Goal: Task Accomplishment & Management: Manage account settings

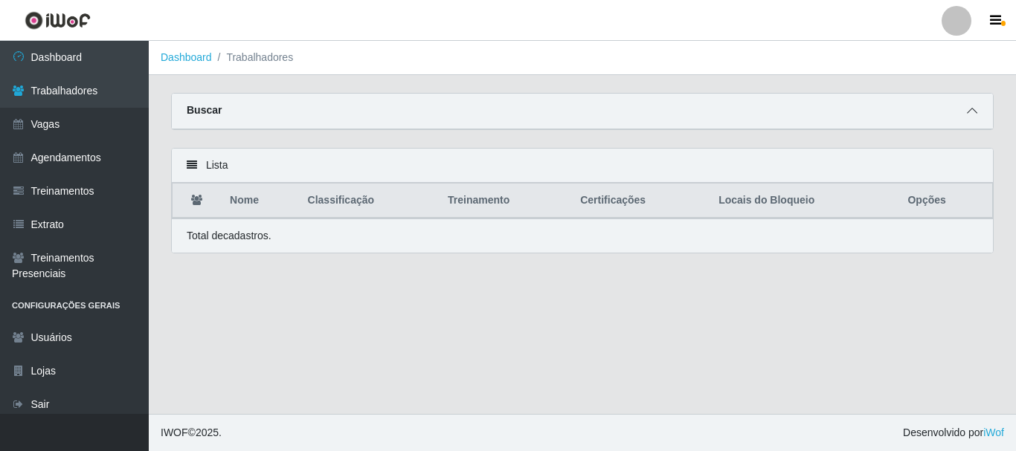
click at [976, 115] on icon at bounding box center [972, 111] width 10 height 10
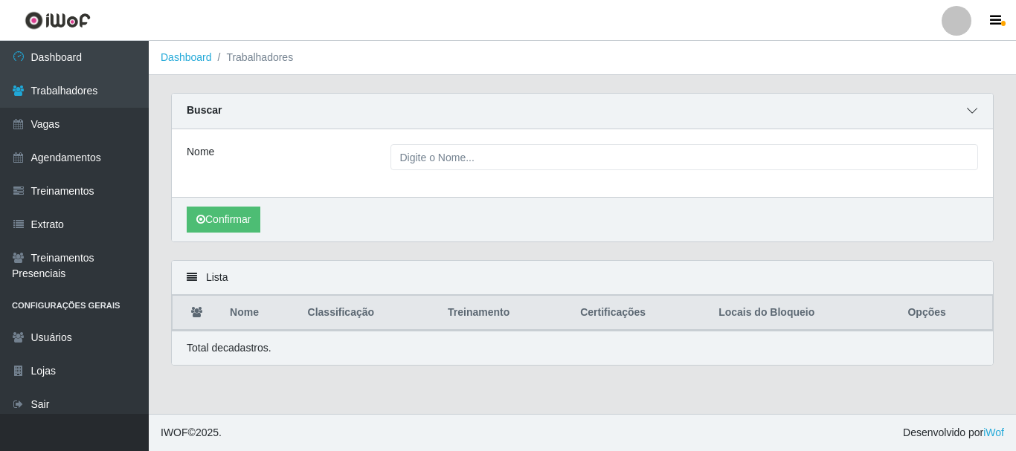
click at [974, 112] on icon at bounding box center [972, 111] width 10 height 10
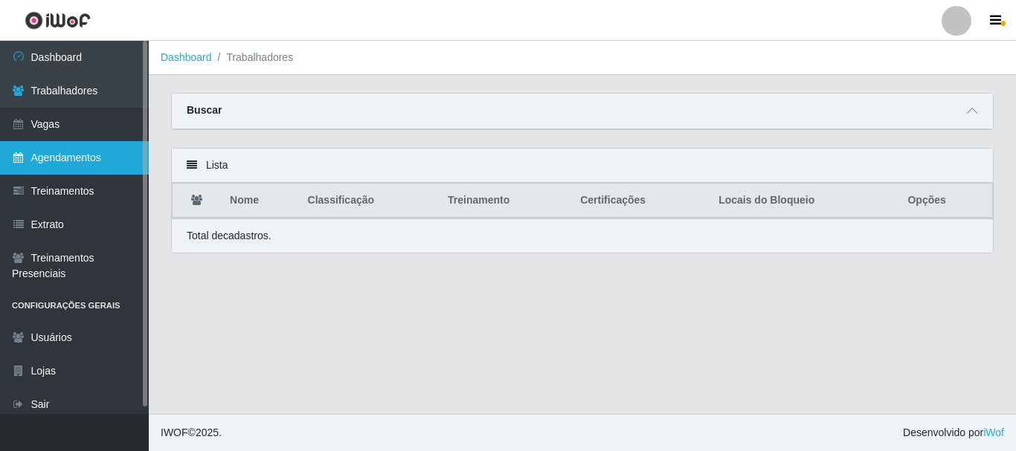
click at [60, 155] on link "Agendamentos" at bounding box center [74, 157] width 149 height 33
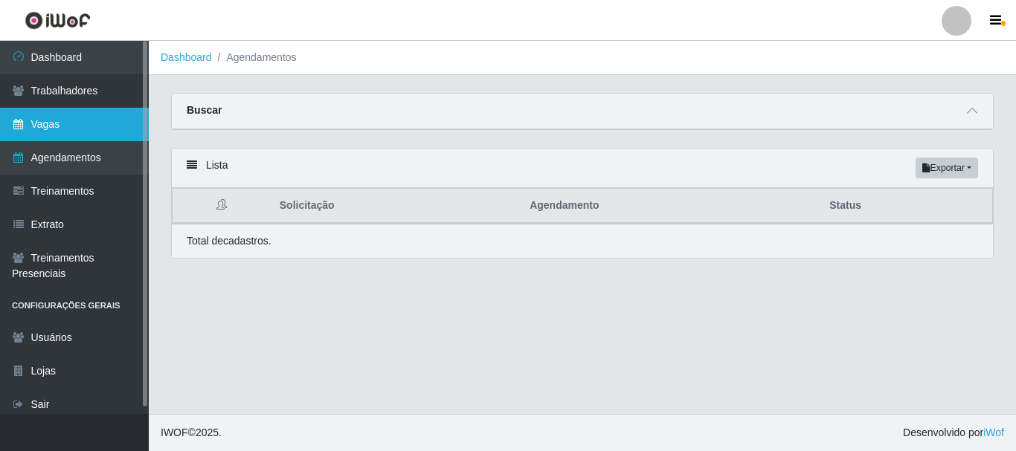
click at [63, 137] on link "Vagas" at bounding box center [74, 124] width 149 height 33
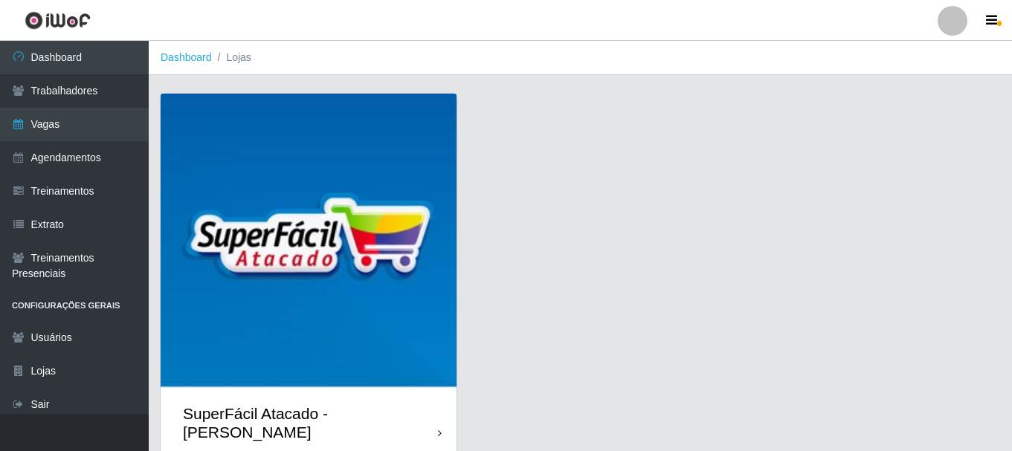
click at [351, 372] on img at bounding box center [309, 242] width 296 height 296
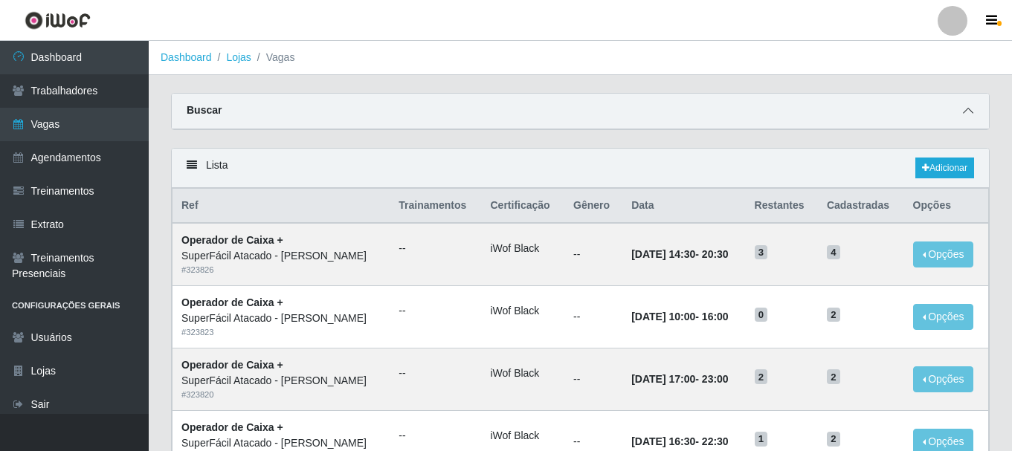
click at [967, 114] on icon at bounding box center [968, 111] width 10 height 10
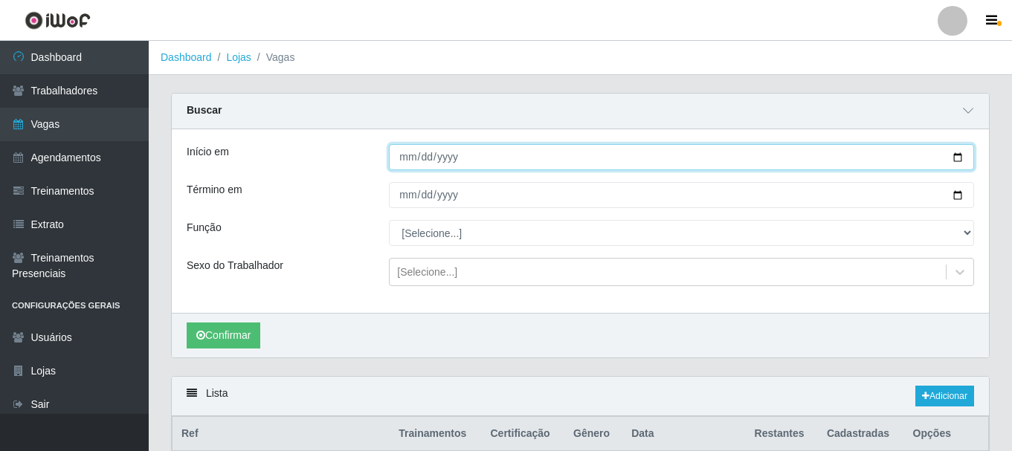
click at [407, 154] on input "Início em" at bounding box center [681, 157] width 585 height 26
type input "[DATE]"
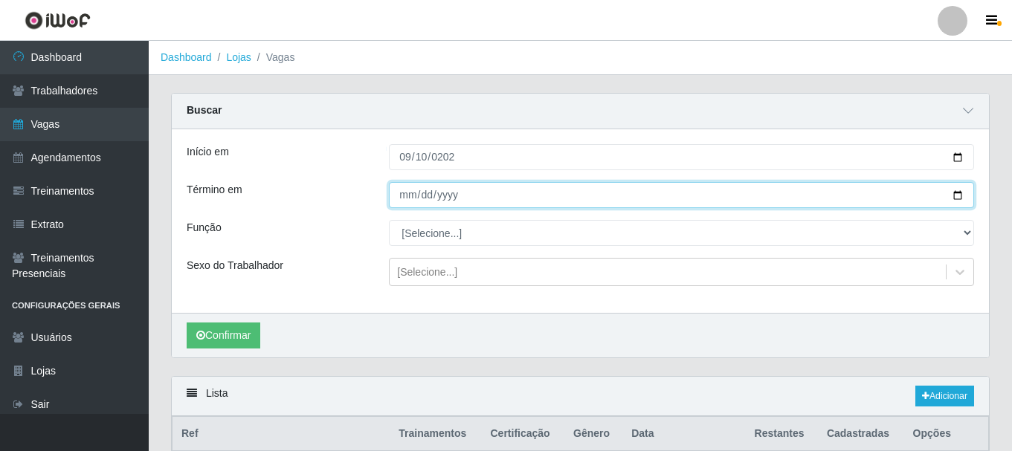
click at [400, 201] on input "Término em" at bounding box center [681, 195] width 585 height 26
type input "[DATE]"
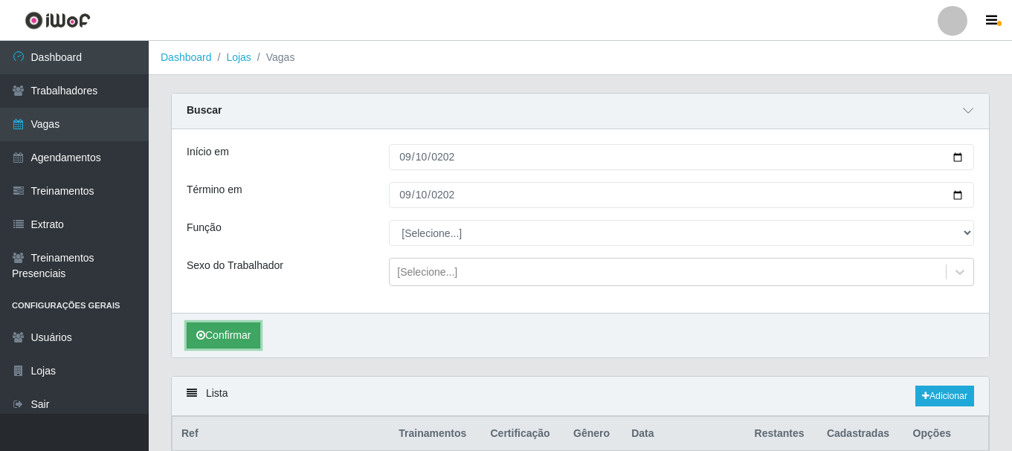
click at [223, 347] on button "Confirmar" at bounding box center [224, 336] width 74 height 26
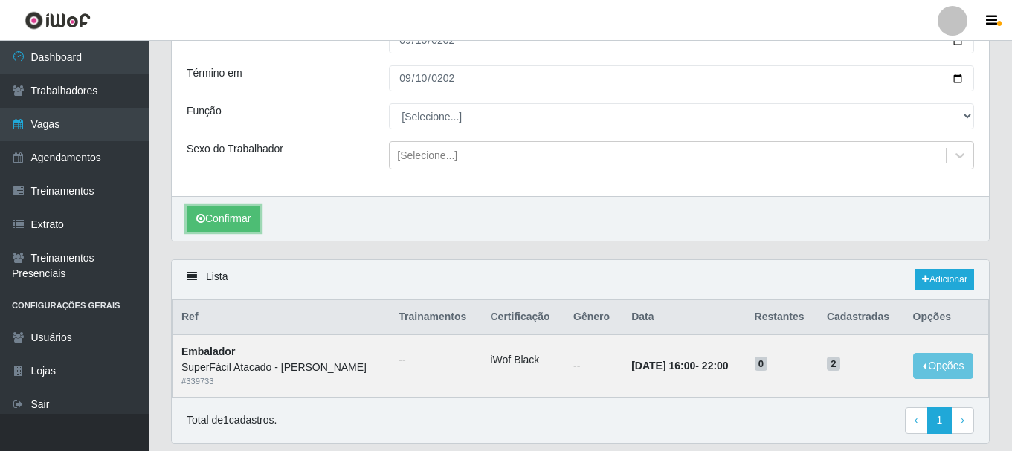
scroll to position [91, 0]
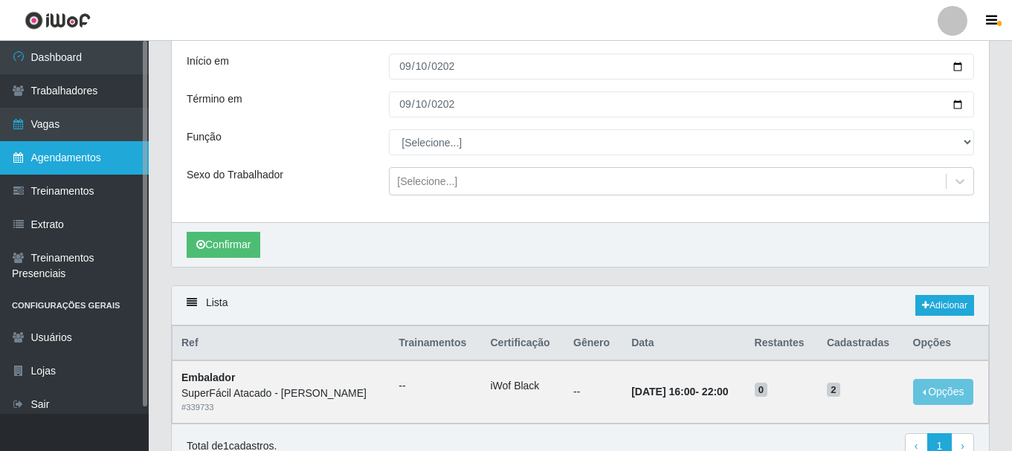
click at [84, 152] on link "Agendamentos" at bounding box center [74, 157] width 149 height 33
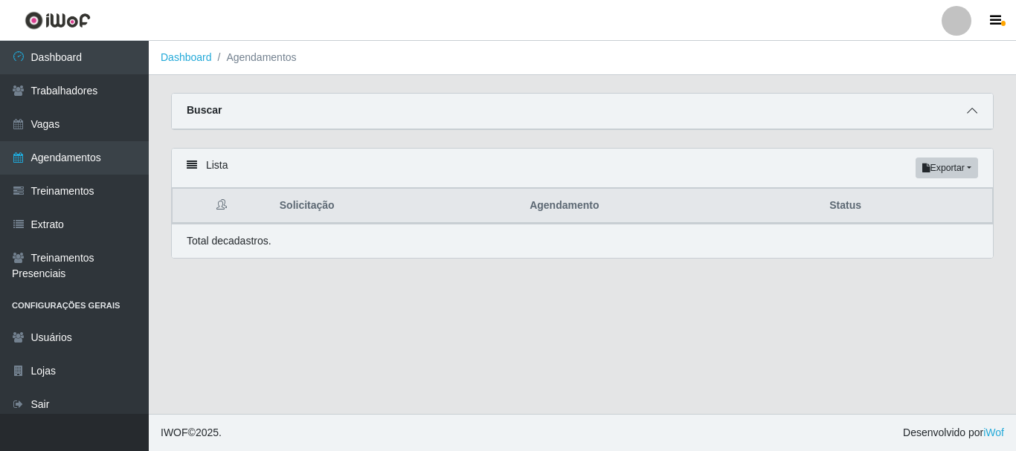
click at [973, 114] on icon at bounding box center [972, 111] width 10 height 10
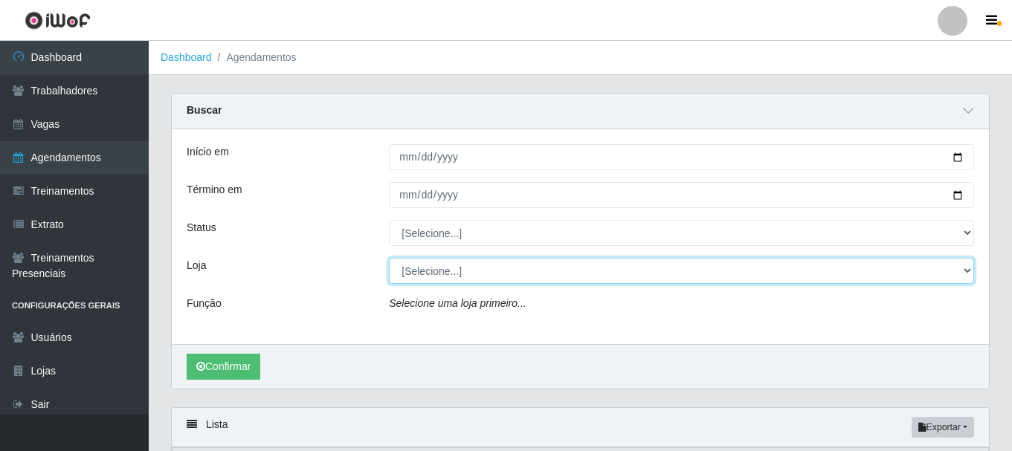
click at [464, 274] on select "[Selecione...] SuperFácil Atacado - [PERSON_NAME]" at bounding box center [681, 271] width 585 height 26
select select "399"
click at [389, 259] on select "[Selecione...] SuperFácil Atacado - [PERSON_NAME]" at bounding box center [681, 271] width 585 height 26
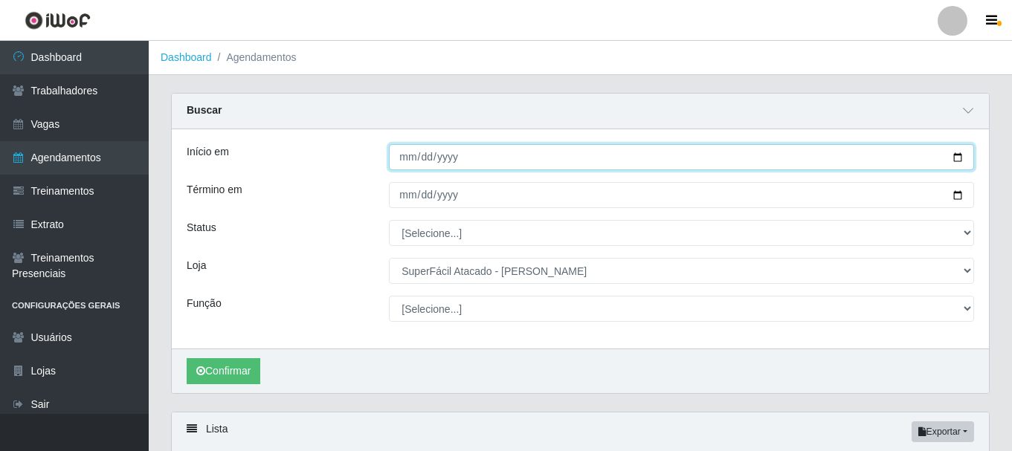
click at [408, 152] on input "Início em" at bounding box center [681, 157] width 585 height 26
type input "[DATE]"
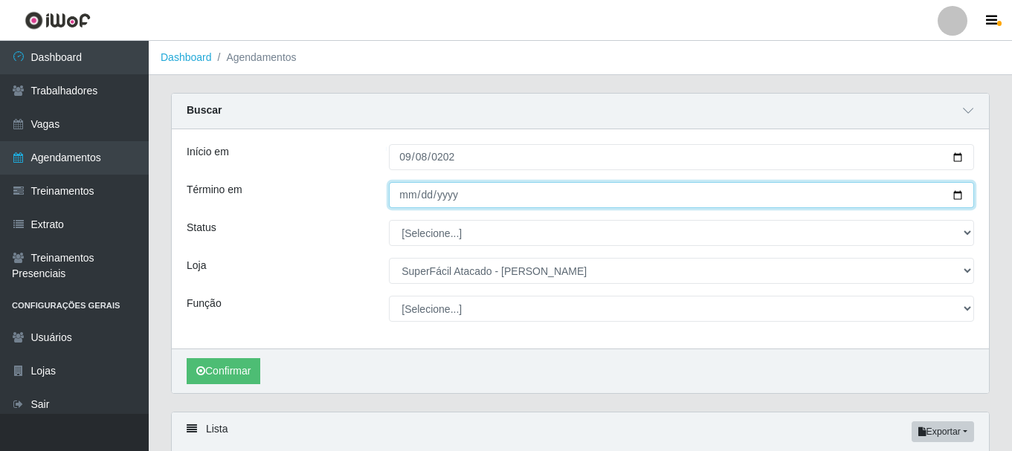
click at [404, 196] on input "Término em" at bounding box center [681, 195] width 585 height 26
type input "[DATE]"
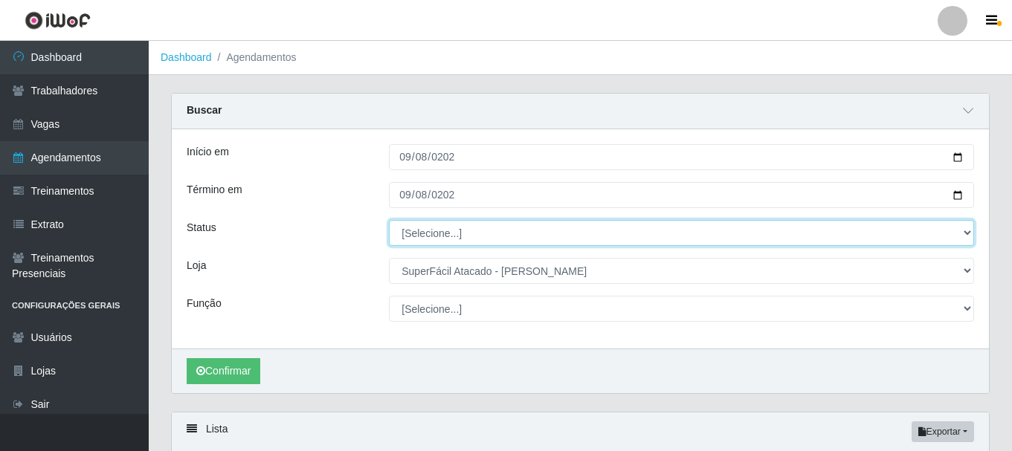
click at [419, 231] on select "[Selecione...] AGENDADO AGUARDANDO LIBERAR EM ANDAMENTO EM REVISÃO FINALIZADO C…" at bounding box center [681, 233] width 585 height 26
select select "AGENDADO"
click at [389, 221] on select "[Selecione...] AGENDADO AGUARDANDO LIBERAR EM ANDAMENTO EM REVISÃO FINALIZADO C…" at bounding box center [681, 233] width 585 height 26
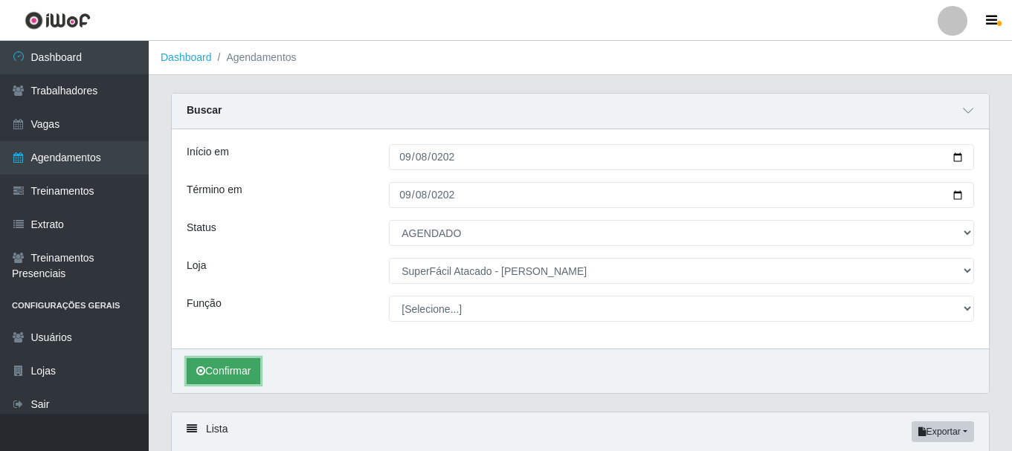
click at [241, 364] on button "Confirmar" at bounding box center [224, 371] width 74 height 26
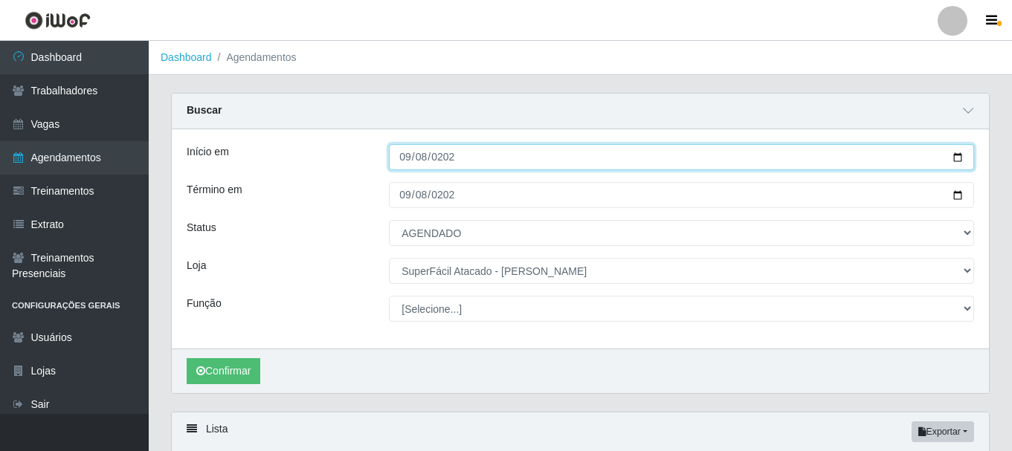
click at [406, 162] on input "[DATE]" at bounding box center [681, 157] width 585 height 26
type input "[DATE]"
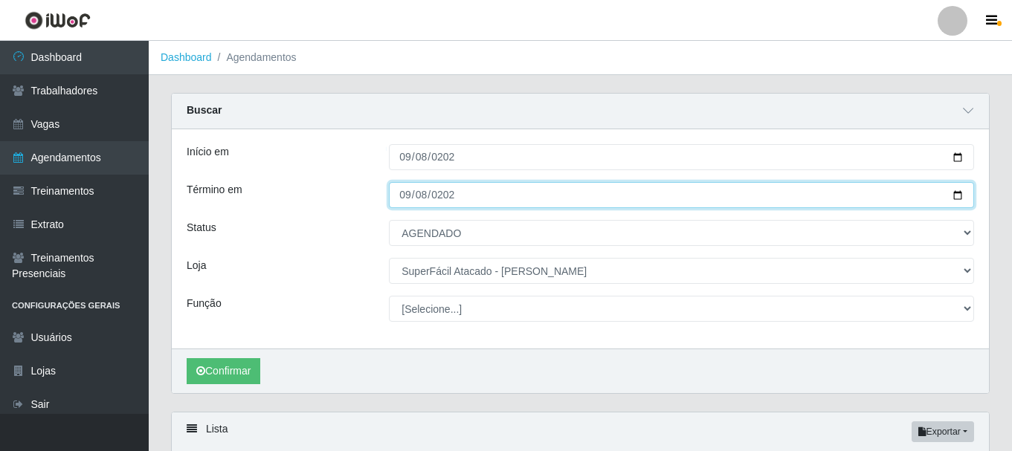
click at [408, 202] on input "[DATE]" at bounding box center [681, 195] width 585 height 26
type input "[DATE]"
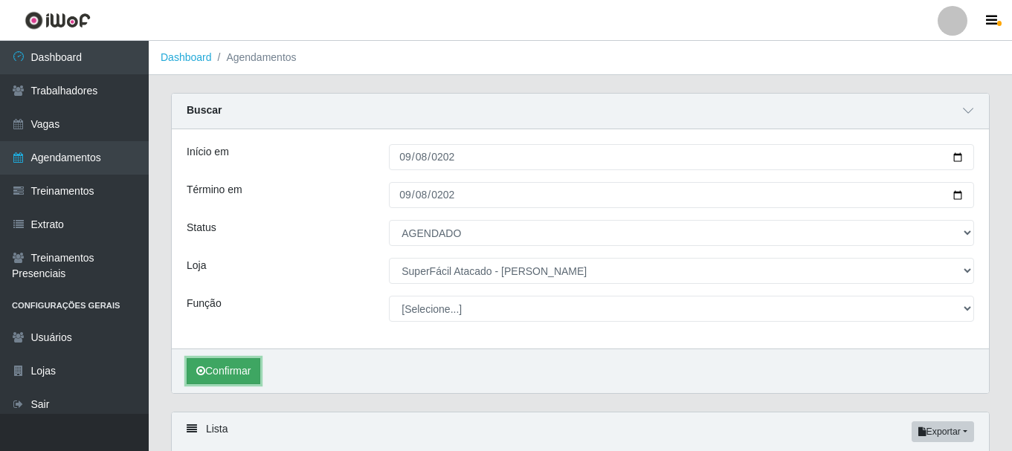
click at [213, 374] on button "Confirmar" at bounding box center [224, 371] width 74 height 26
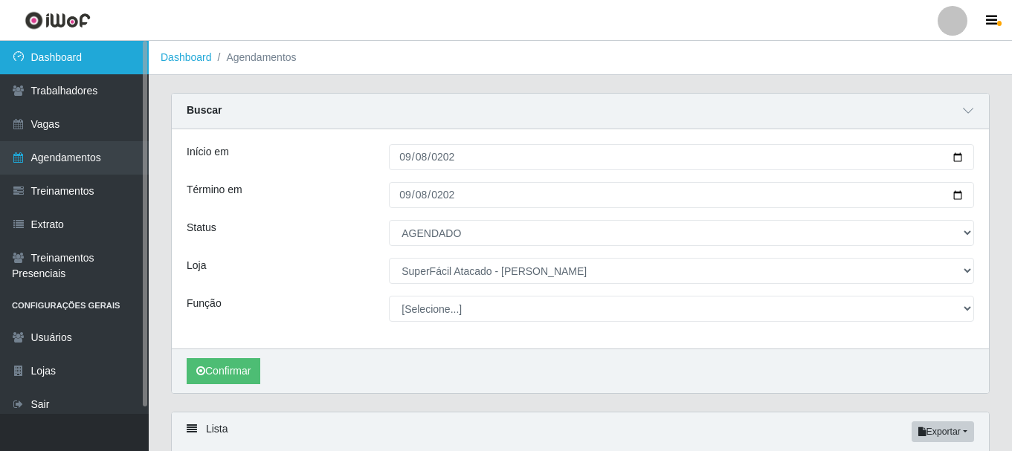
click at [83, 66] on link "Dashboard" at bounding box center [74, 57] width 149 height 33
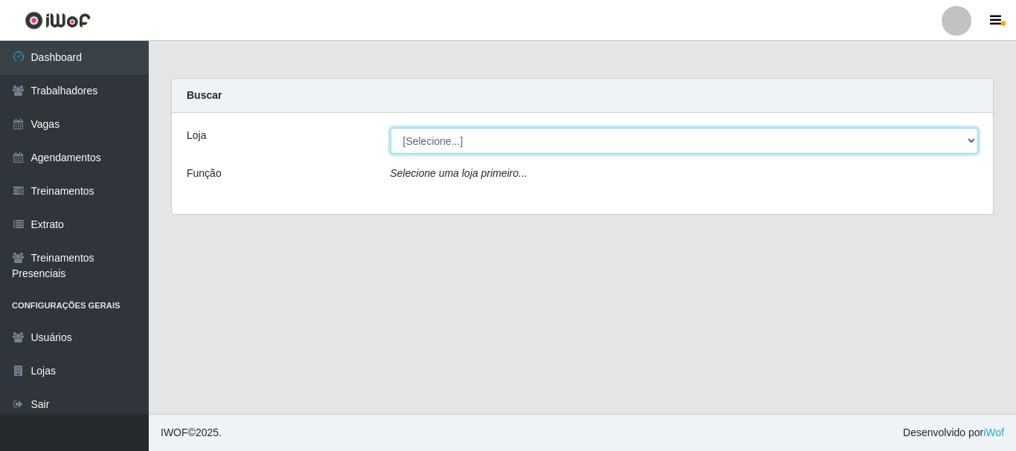
click at [425, 142] on select "[Selecione...] SuperFácil Atacado - [PERSON_NAME]" at bounding box center [684, 141] width 588 height 26
select select "399"
click at [390, 128] on select "[Selecione...] SuperFácil Atacado - [PERSON_NAME]" at bounding box center [684, 141] width 588 height 26
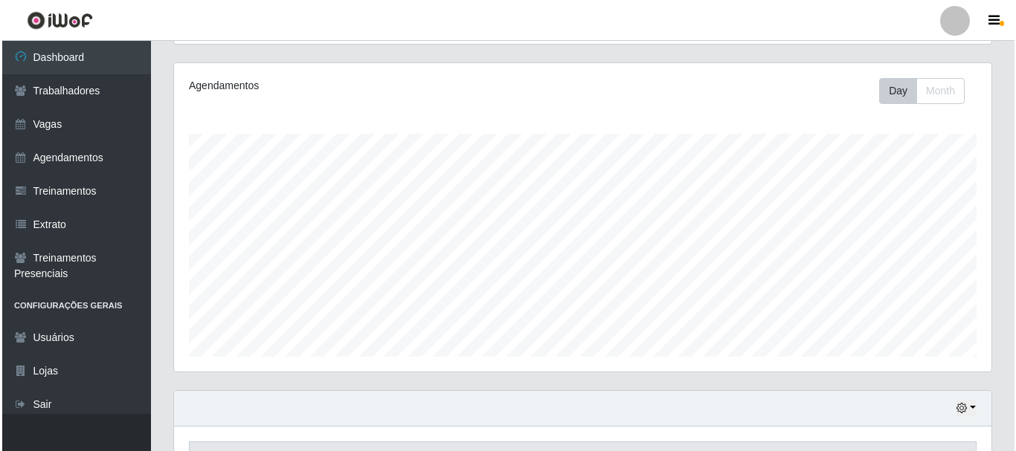
scroll to position [520, 0]
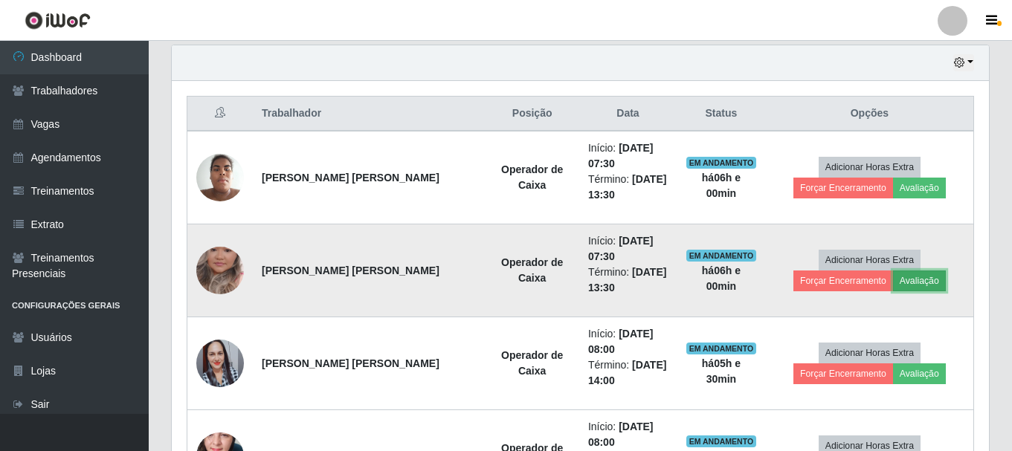
click at [893, 280] on button "Avaliação" at bounding box center [919, 281] width 53 height 21
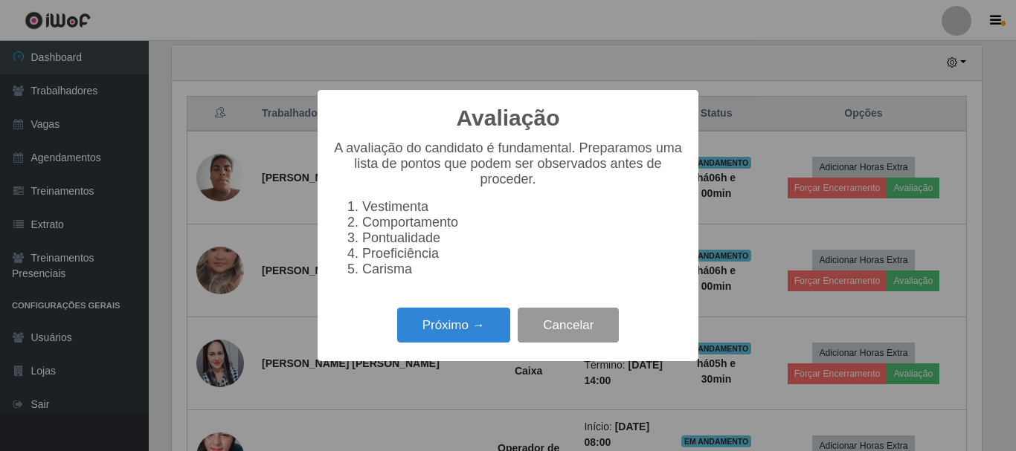
scroll to position [309, 810]
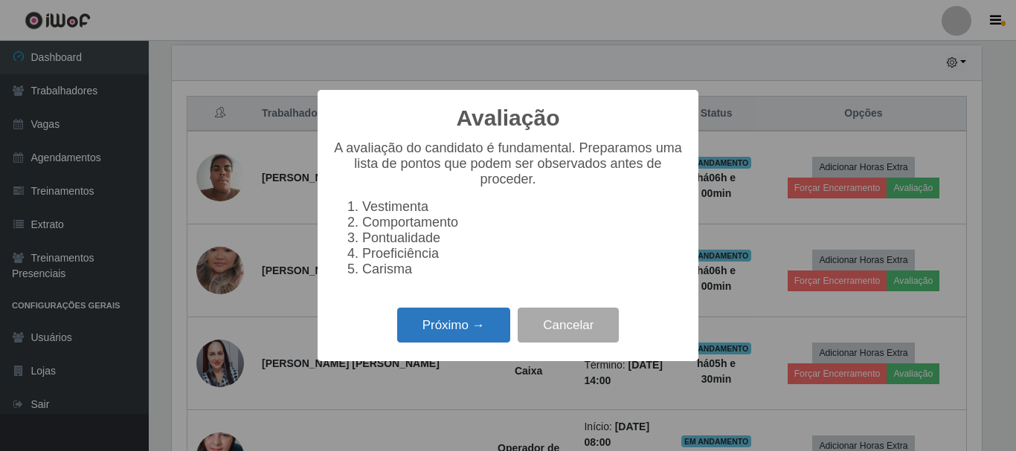
click at [475, 336] on button "Próximo →" at bounding box center [453, 325] width 113 height 35
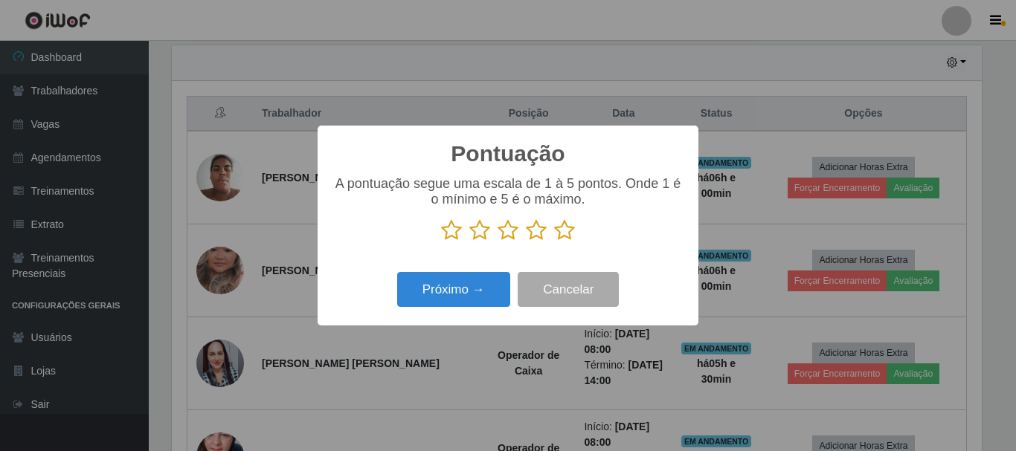
scroll to position [743181, 742680]
click at [565, 239] on icon at bounding box center [564, 230] width 21 height 22
click at [554, 242] on input "radio" at bounding box center [554, 242] width 0 height 0
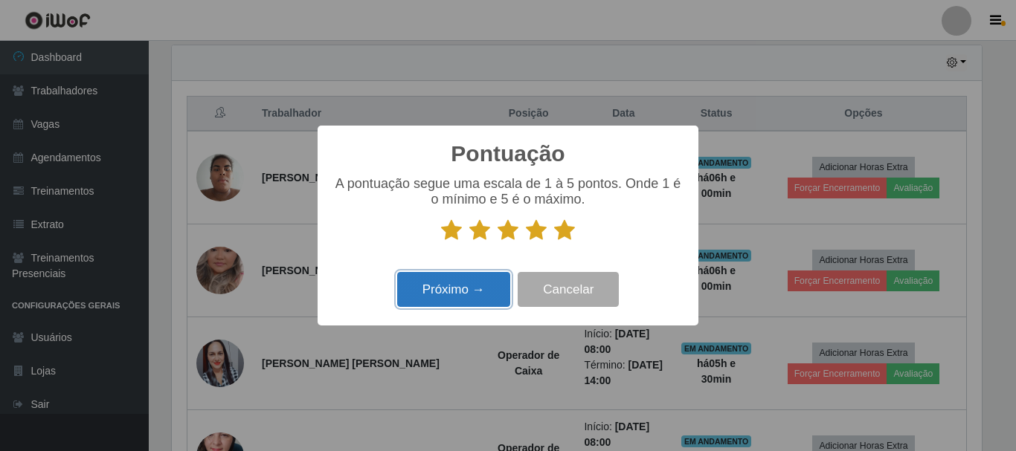
click at [476, 289] on button "Próximo →" at bounding box center [453, 289] width 113 height 35
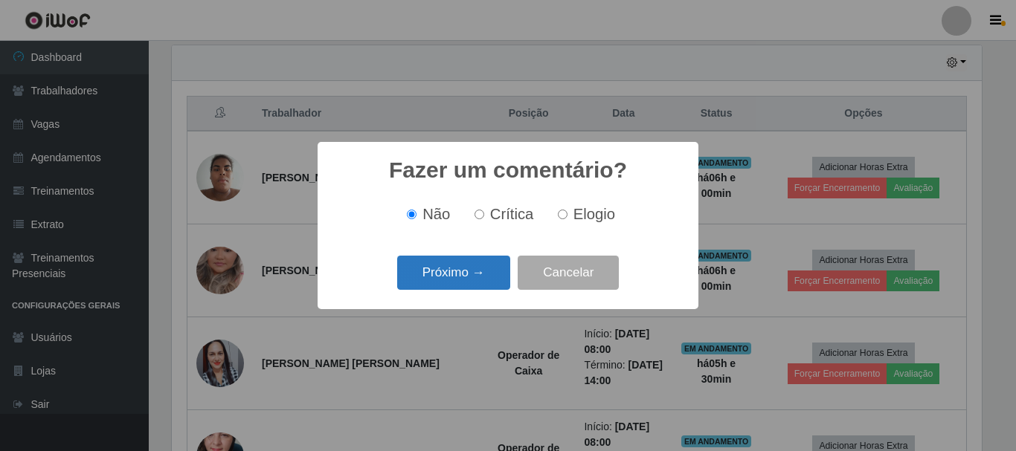
click at [488, 278] on button "Próximo →" at bounding box center [453, 273] width 113 height 35
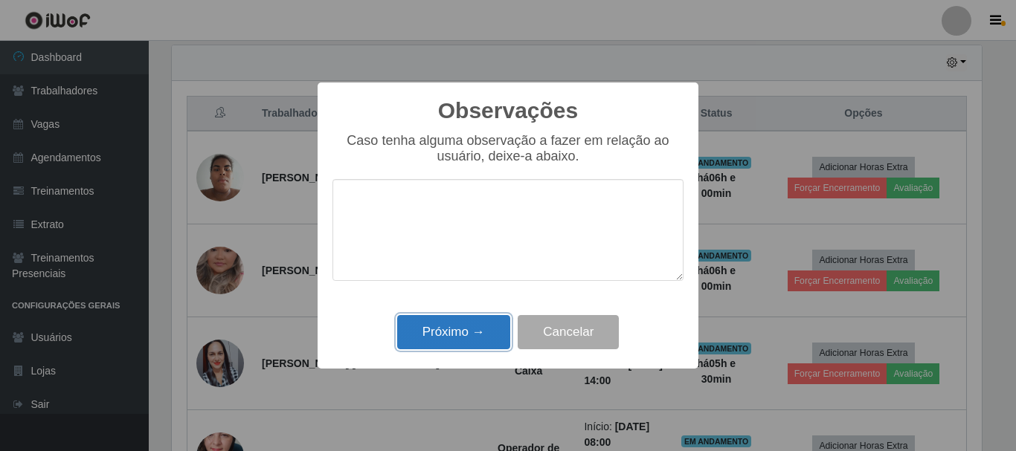
click at [491, 326] on button "Próximo →" at bounding box center [453, 332] width 113 height 35
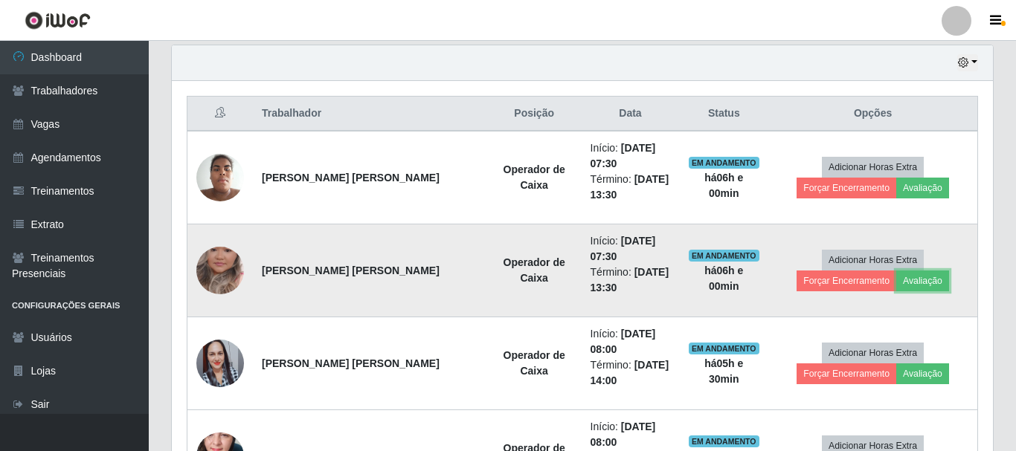
scroll to position [309, 817]
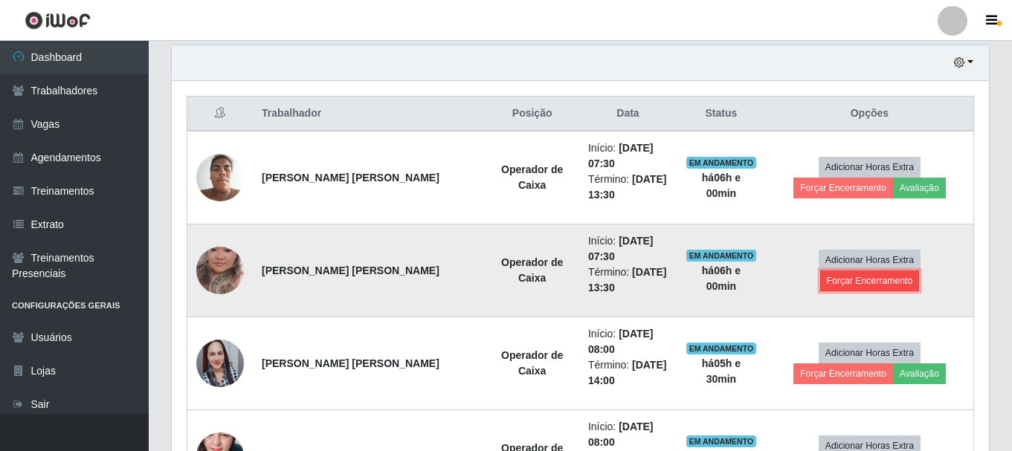
click at [920, 271] on button "Forçar Encerramento" at bounding box center [870, 281] width 100 height 21
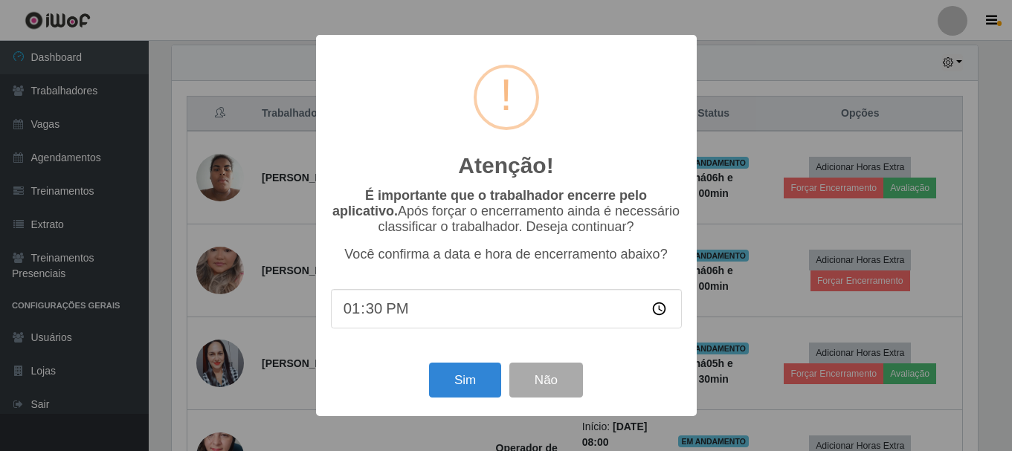
scroll to position [309, 810]
click at [473, 376] on button "Sim" at bounding box center [466, 380] width 72 height 35
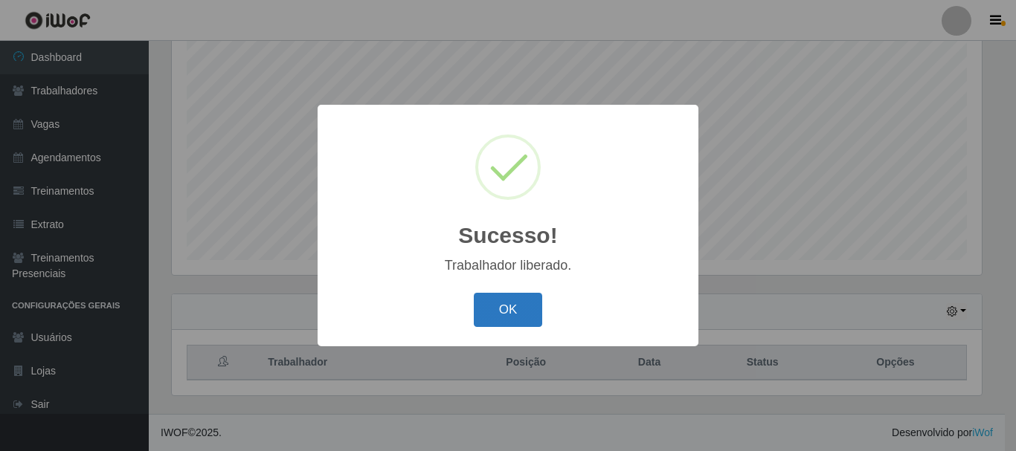
click at [523, 314] on button "OK" at bounding box center [508, 310] width 69 height 35
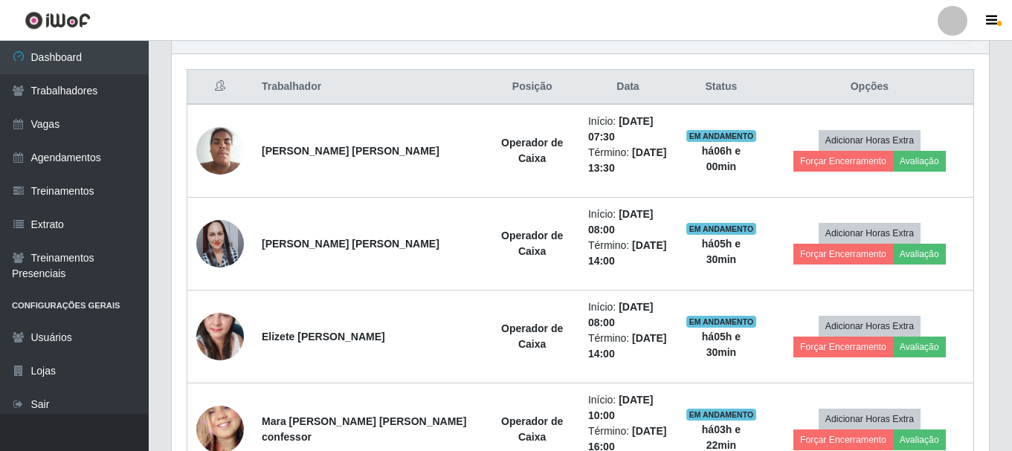
scroll to position [569, 0]
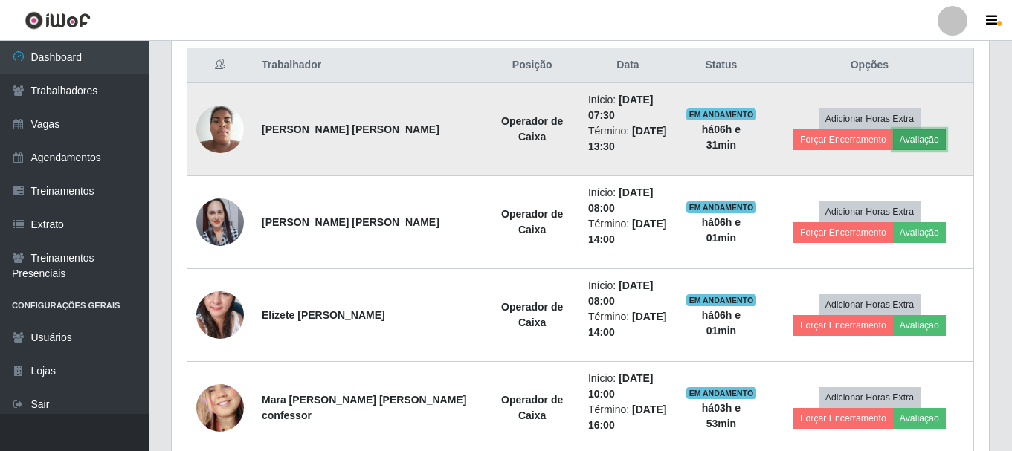
click at [893, 144] on button "Avaliação" at bounding box center [919, 139] width 53 height 21
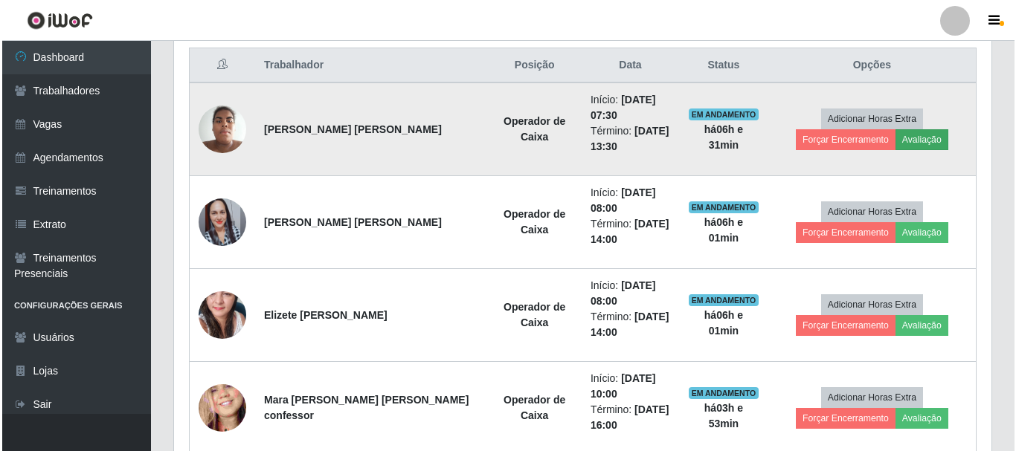
scroll to position [309, 810]
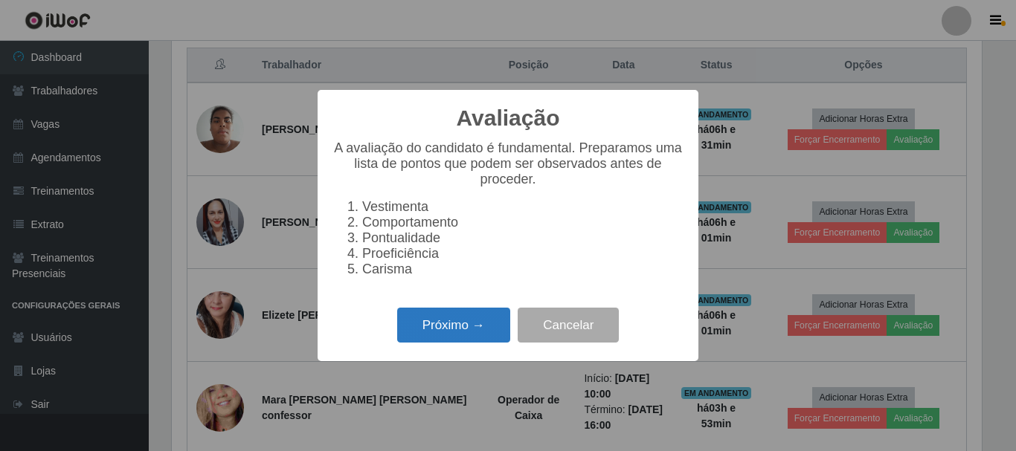
click at [492, 343] on button "Próximo →" at bounding box center [453, 325] width 113 height 35
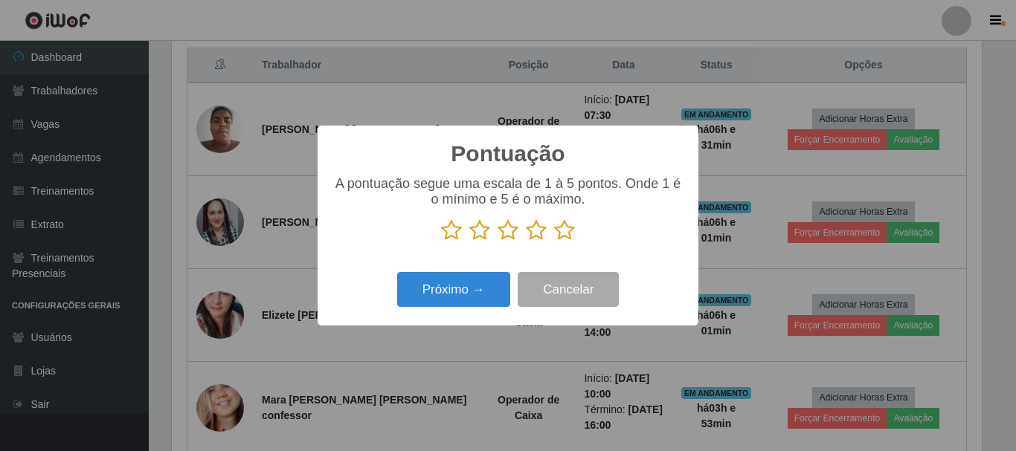
click at [570, 230] on icon at bounding box center [564, 230] width 21 height 22
click at [554, 242] on input "radio" at bounding box center [554, 242] width 0 height 0
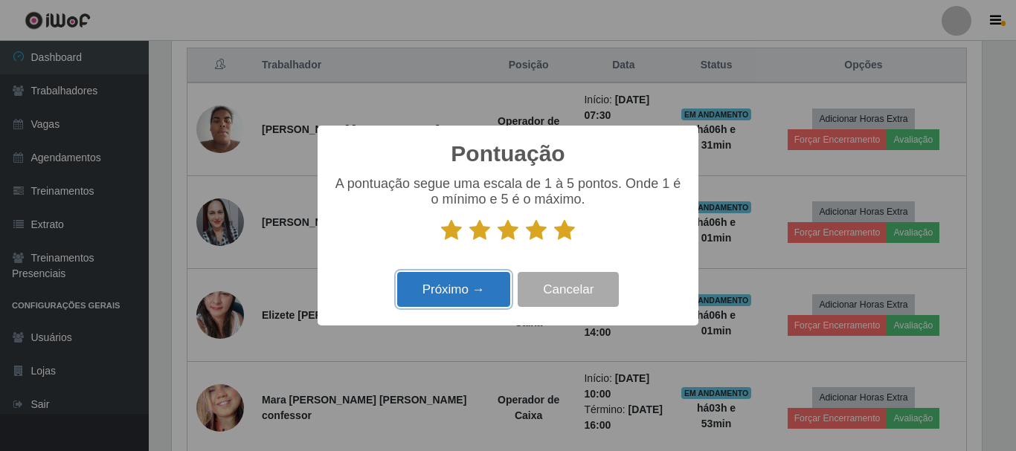
click at [435, 297] on button "Próximo →" at bounding box center [453, 289] width 113 height 35
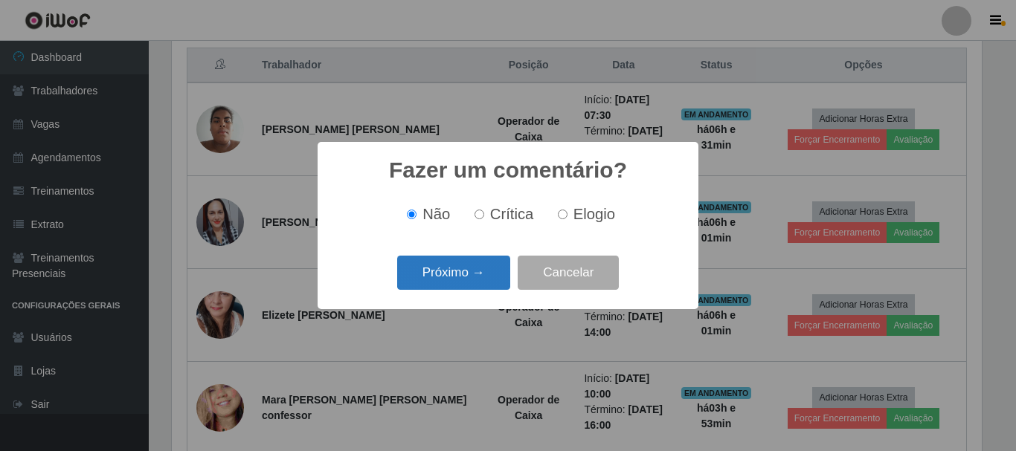
click at [450, 276] on button "Próximo →" at bounding box center [453, 273] width 113 height 35
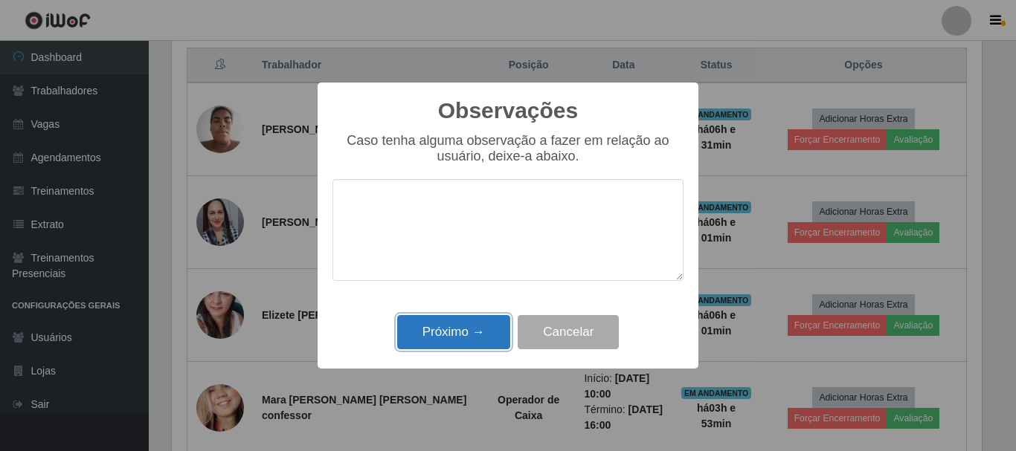
click at [454, 319] on button "Próximo →" at bounding box center [453, 332] width 113 height 35
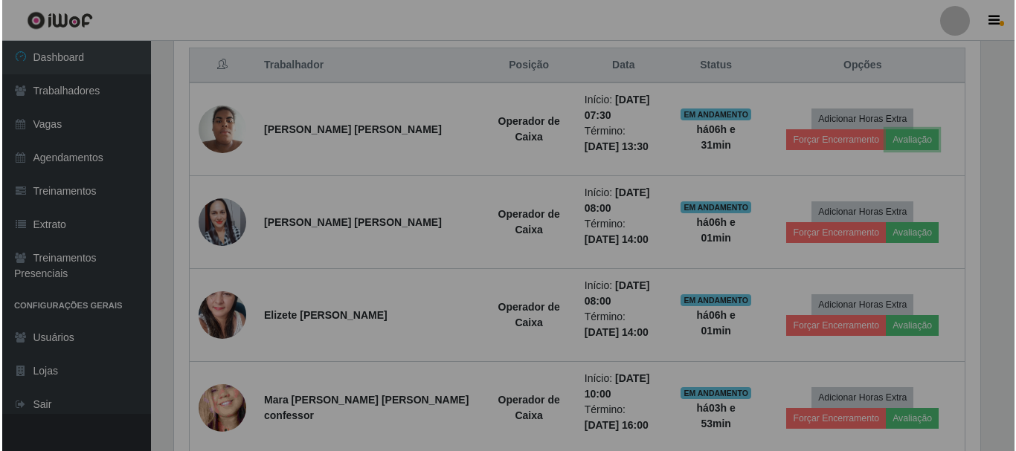
scroll to position [309, 817]
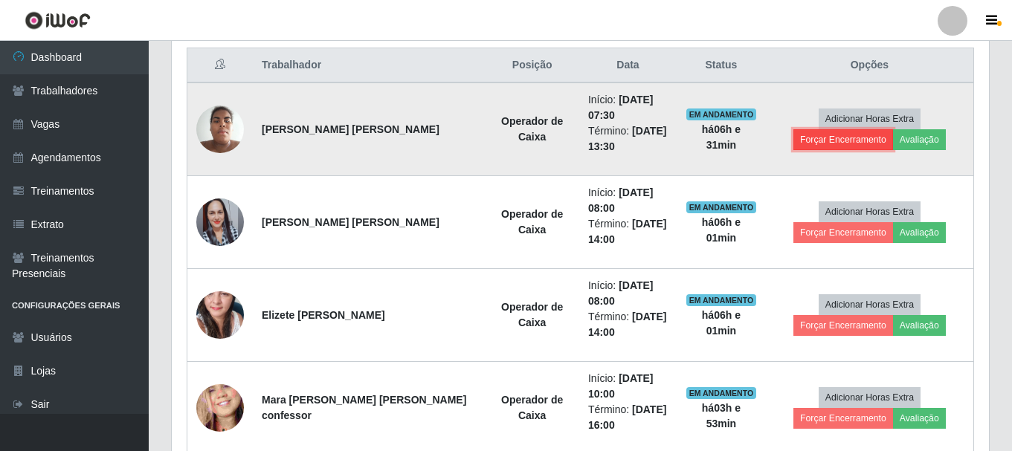
click at [893, 129] on button "Forçar Encerramento" at bounding box center [843, 139] width 100 height 21
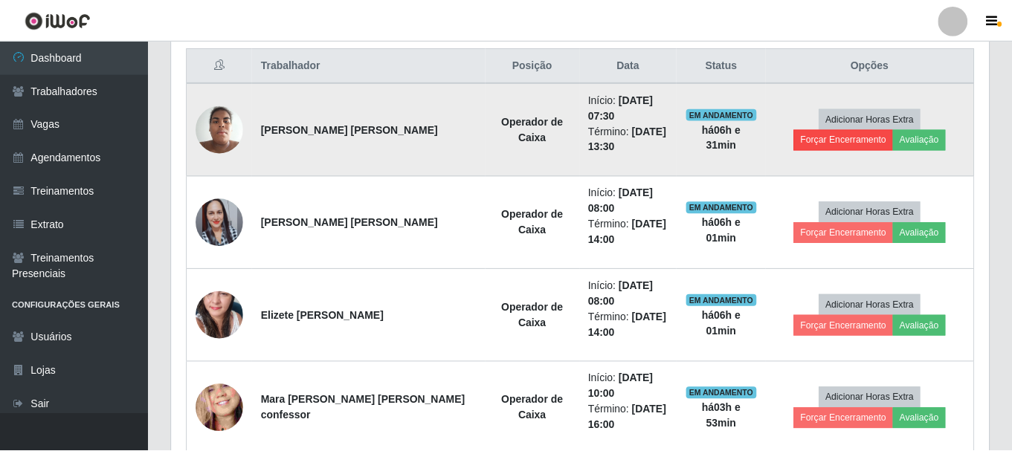
scroll to position [309, 810]
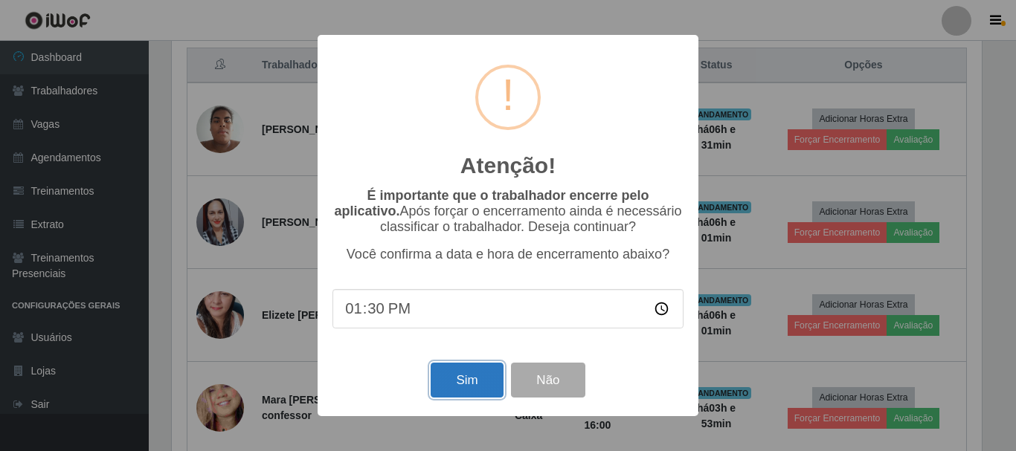
click at [490, 381] on button "Sim" at bounding box center [466, 380] width 72 height 35
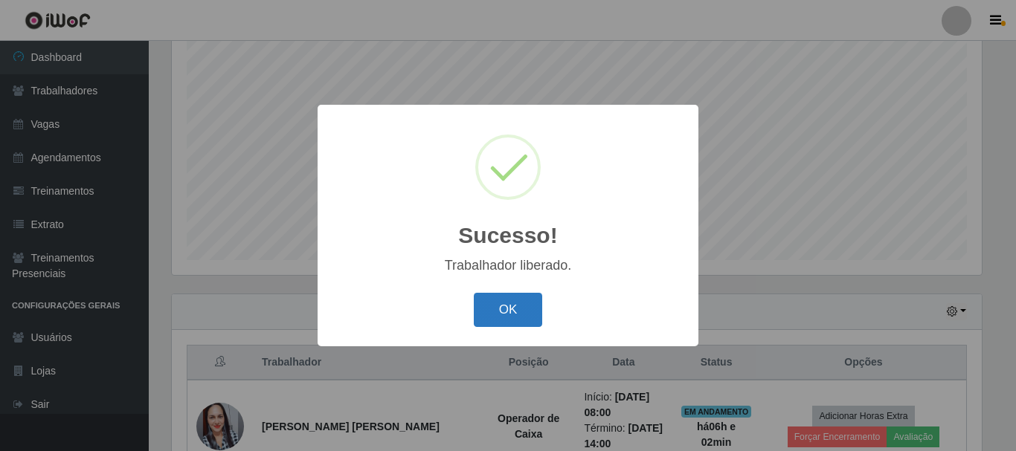
click at [515, 313] on button "OK" at bounding box center [508, 310] width 69 height 35
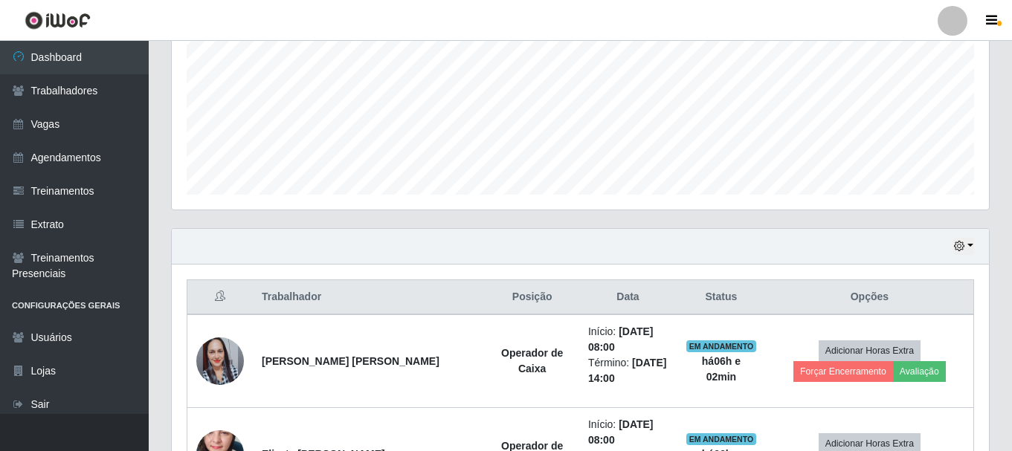
scroll to position [420, 0]
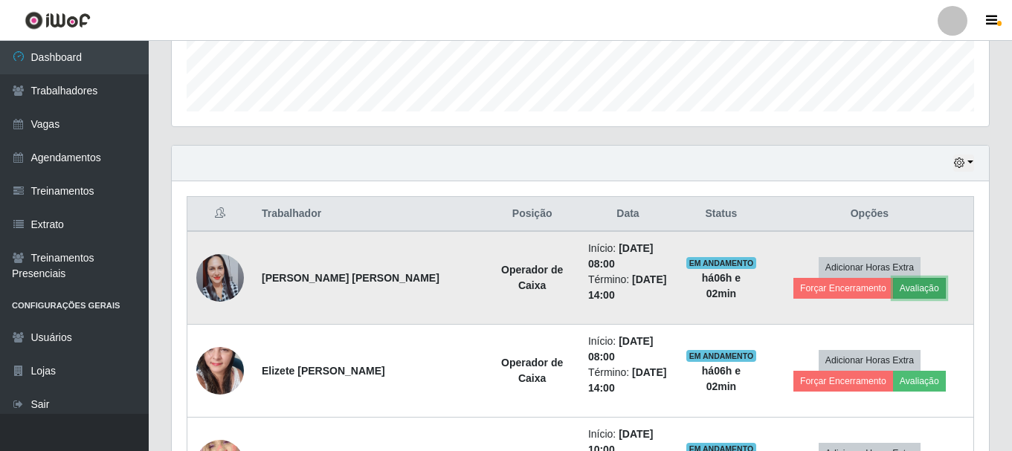
click at [893, 288] on button "Avaliação" at bounding box center [919, 288] width 53 height 21
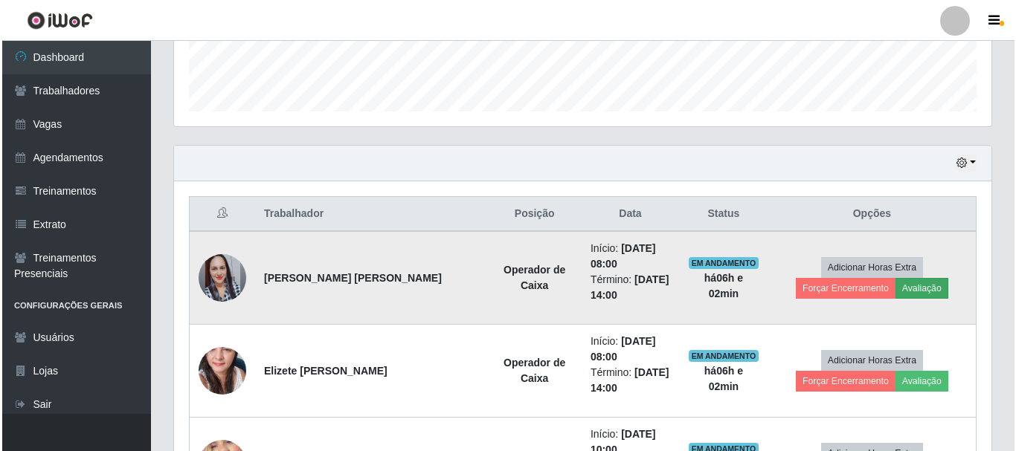
scroll to position [309, 810]
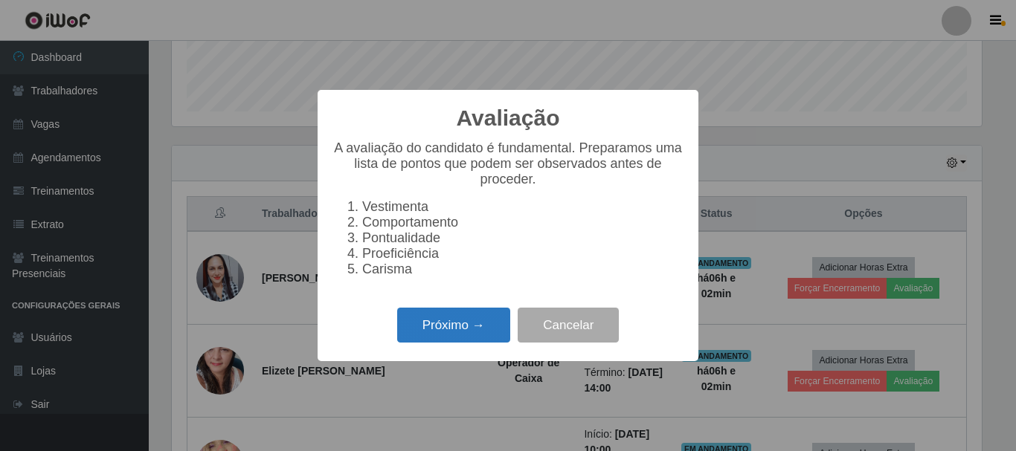
click at [460, 329] on button "Próximo →" at bounding box center [453, 325] width 113 height 35
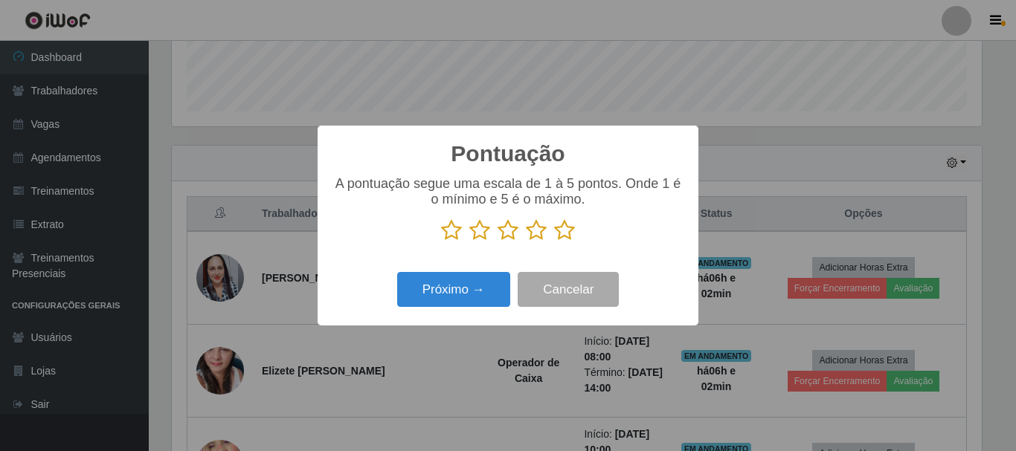
scroll to position [743181, 742680]
click at [567, 231] on icon at bounding box center [564, 230] width 21 height 22
click at [554, 242] on input "radio" at bounding box center [554, 242] width 0 height 0
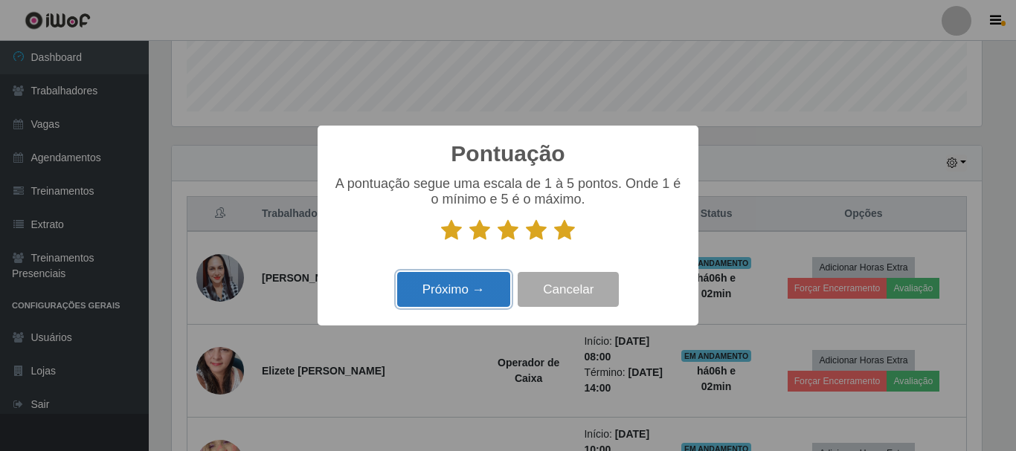
click at [454, 292] on button "Próximo →" at bounding box center [453, 289] width 113 height 35
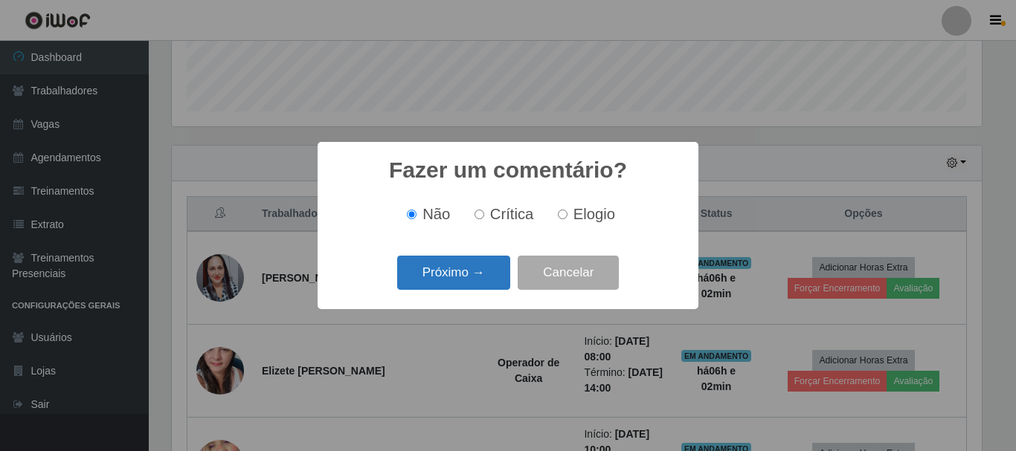
click at [455, 280] on button "Próximo →" at bounding box center [453, 273] width 113 height 35
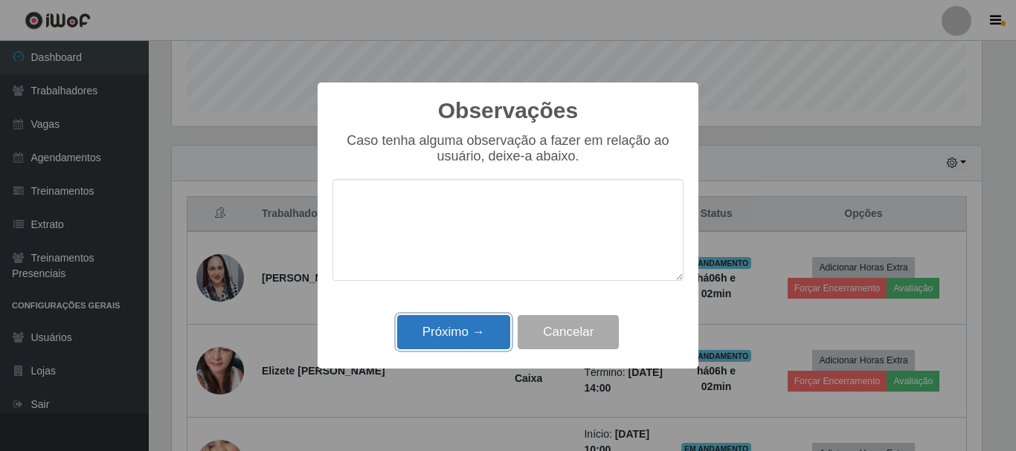
click at [472, 320] on button "Próximo →" at bounding box center [453, 332] width 113 height 35
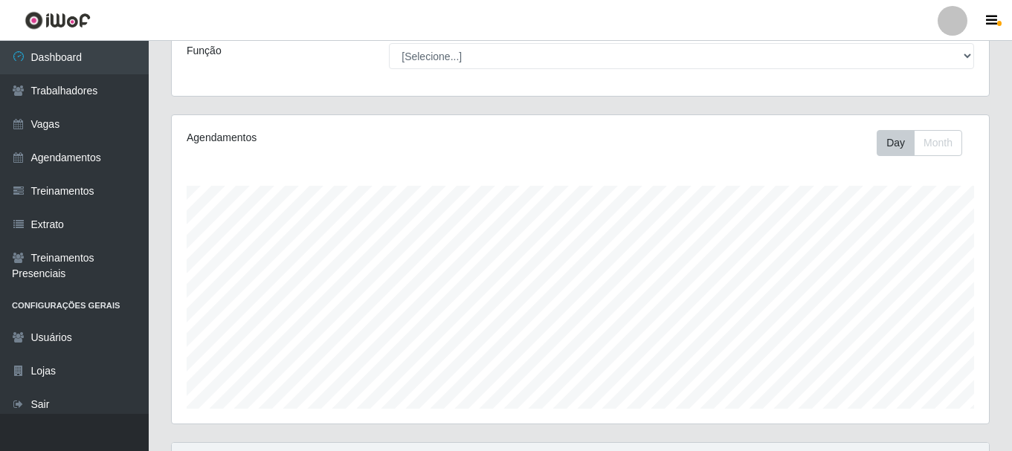
scroll to position [0, 0]
